Goal: Communication & Community: Ask a question

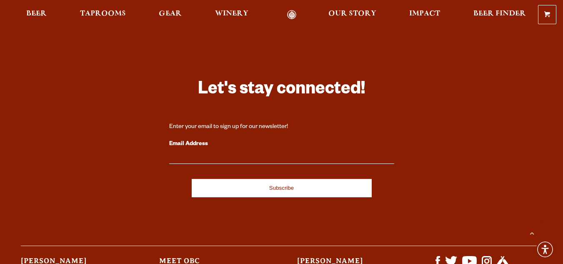
scroll to position [2470, 0]
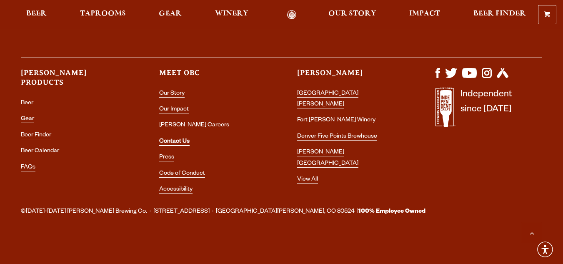
click at [181, 142] on link "Contact Us" at bounding box center [174, 142] width 30 height 8
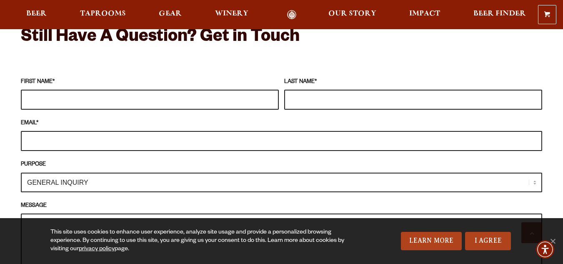
scroll to position [875, 0]
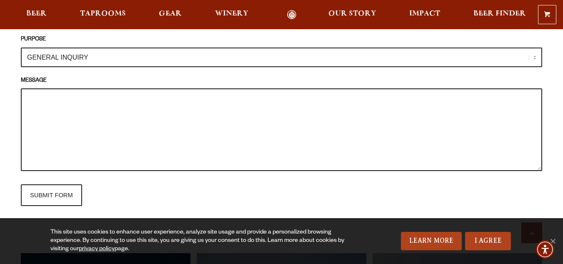
click at [130, 93] on textarea "MESSAGE" at bounding box center [282, 129] width 522 height 83
paste textarea "Odell Brewing Co"
paste textarea "Hello, We would like to invite Histrionic Brew Lab to submit one product (beer,…"
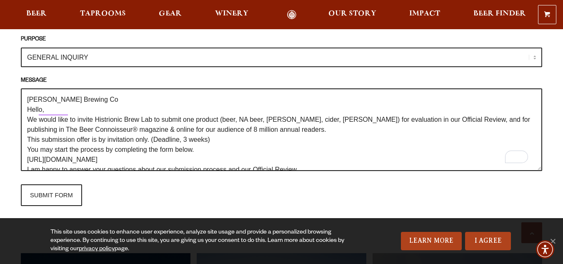
scroll to position [0, 0]
drag, startPoint x: 97, startPoint y: 89, endPoint x: 23, endPoint y: 89, distance: 74.2
click at [10, 86] on div "Frequently Asked Questions What’s Your Shipping & Exchange Policy? Shipping: Ou…" at bounding box center [281, 34] width 563 height 1068
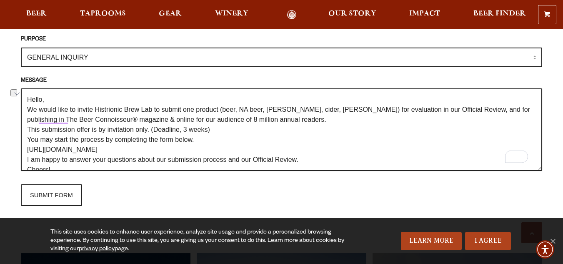
drag, startPoint x: 95, startPoint y: 104, endPoint x: 152, endPoint y: 105, distance: 56.7
click at [152, 105] on textarea "Hello, We would like to invite Histrionic Brew Lab to submit one product (beer,…" at bounding box center [282, 129] width 522 height 83
paste textarea "Odell Brewing Co"
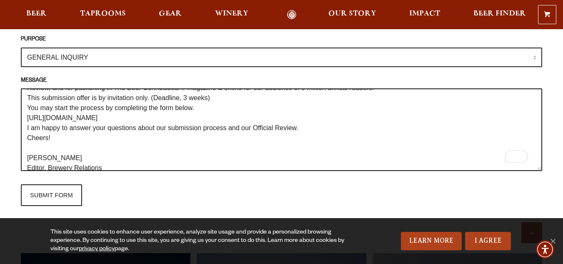
scroll to position [80, 0]
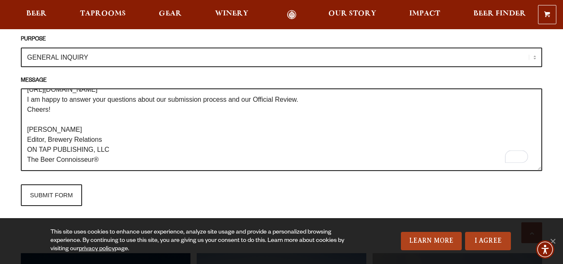
drag, startPoint x: 80, startPoint y: 103, endPoint x: 0, endPoint y: 103, distance: 80.5
click at [0, 103] on div "Frequently Asked Questions What’s Your Shipping & Exchange Policy? Shipping: Ou…" at bounding box center [281, 34] width 563 height 1068
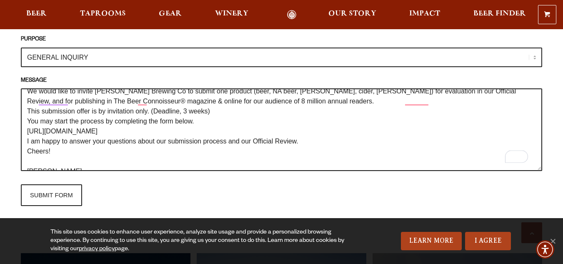
scroll to position [0, 0]
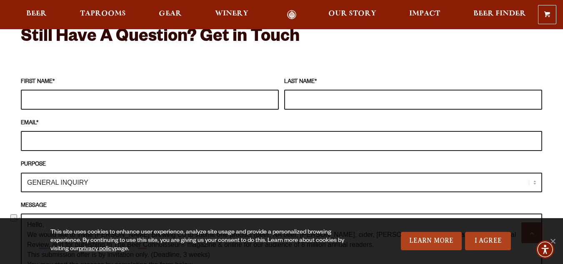
type textarea "Hello, We would like to invite Odell Brewing Co to submit one product (beer, NA…"
click at [84, 92] on input "FIRST NAME *" at bounding box center [150, 100] width 258 height 20
click at [89, 90] on input "FIRST NAME *" at bounding box center [150, 100] width 258 height 20
paste input "Tasleem Amjad"
type input "Tasleem Amjad"
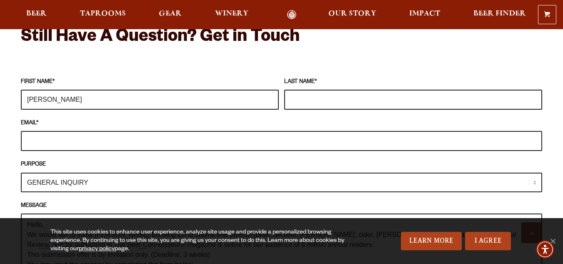
click at [327, 90] on input "LAST NAME *" at bounding box center [413, 100] width 258 height 20
paste input "Tasleem Amjad"
drag, startPoint x: 316, startPoint y: 85, endPoint x: 222, endPoint y: 81, distance: 94.3
click at [228, 89] on fieldset "FIRST NAME * Tasleem Amjad LAST NAME * Tasleem Amjad EMAIL * PURPOSE GENERAL IN…" at bounding box center [282, 204] width 522 height 262
type input "Amjad"
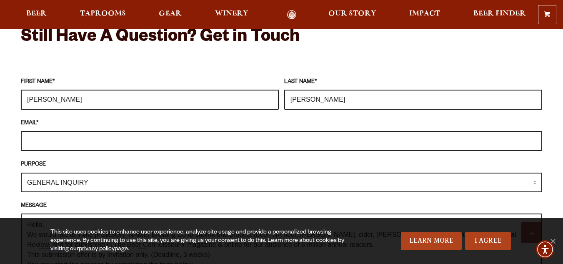
drag, startPoint x: 55, startPoint y: 84, endPoint x: 77, endPoint y: 88, distance: 22.9
click at [70, 90] on input "Tasleem Amjad" at bounding box center [150, 100] width 258 height 20
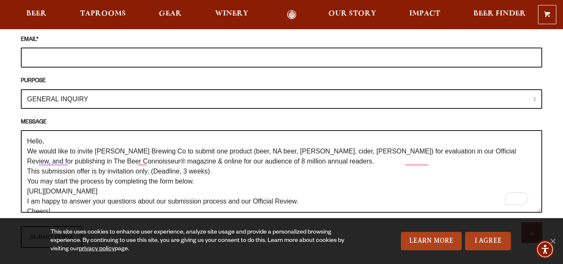
type input "Tasleem"
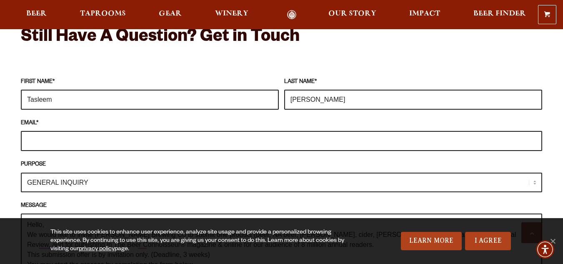
click at [64, 131] on input "EMAIL *" at bounding box center [282, 141] width 522 height 20
paste input "tasleem@beerconnoisseur.com"
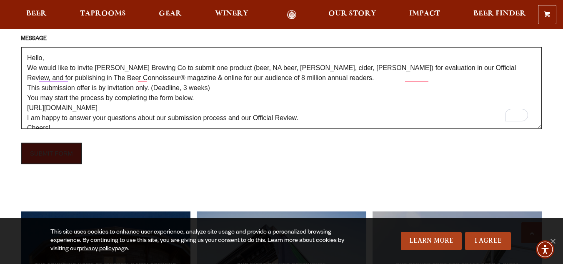
type input "tasleem@beerconnoisseur.com"
click at [58, 143] on input "SUBMIT FORM" at bounding box center [51, 154] width 61 height 22
type input "Sending"
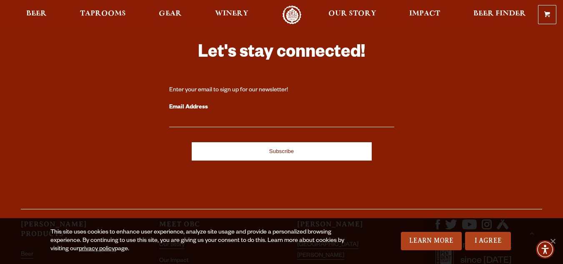
scroll to position [2470, 0]
